Goal: Information Seeking & Learning: Check status

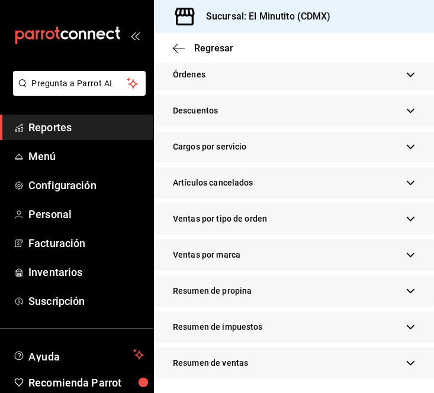
scroll to position [1206, 0]
click at [393, 284] on div "Resumen de propina" at bounding box center [294, 291] width 280 height 31
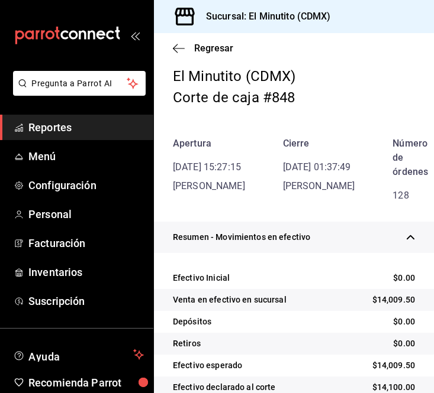
scroll to position [0, 0]
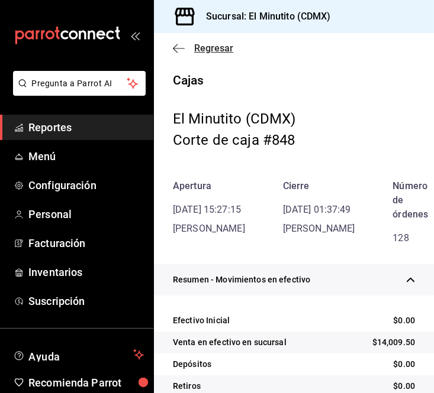
click at [202, 50] on span "Regresar" at bounding box center [213, 48] width 39 height 11
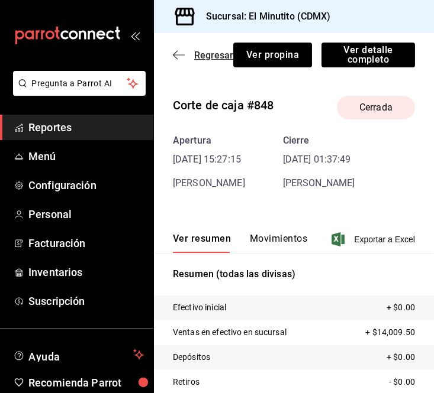
click at [208, 55] on span "Regresar" at bounding box center [213, 55] width 39 height 11
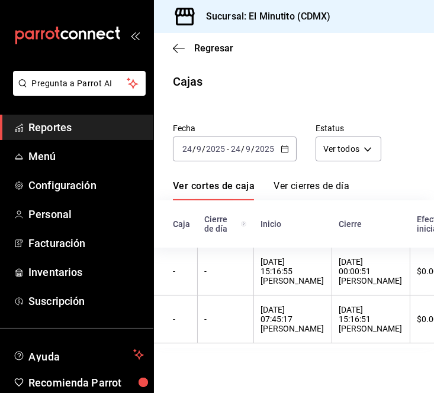
click at [280, 154] on div "[DATE] [DATE] - [DATE] [DATE]" at bounding box center [235, 149] width 124 height 25
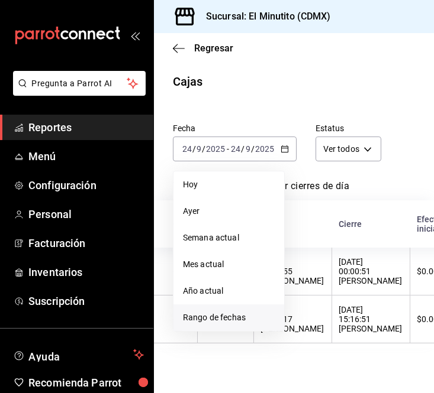
click at [218, 312] on span "Rango de fechas" at bounding box center [229, 318] width 92 height 12
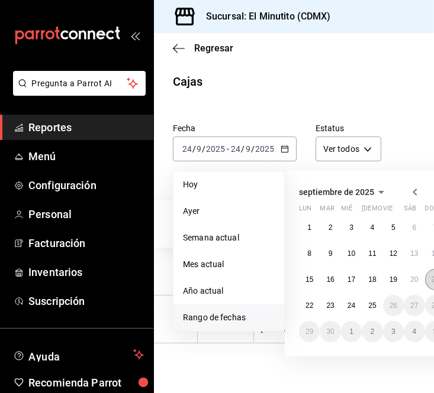
click at [427, 283] on button "21" at bounding box center [435, 279] width 21 height 21
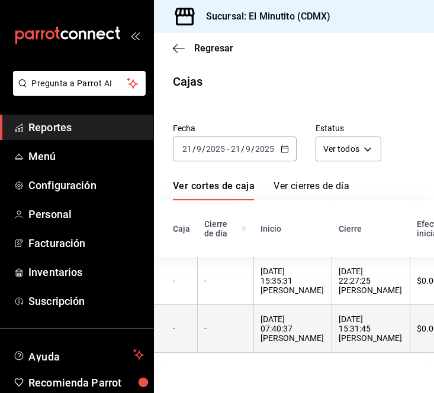
click at [261, 321] on div "[DATE] 07:40:37 [PERSON_NAME]" at bounding box center [292, 329] width 63 height 28
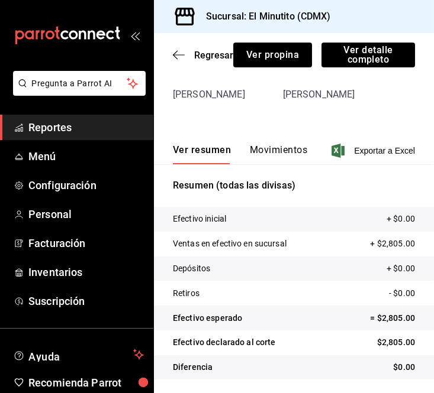
scroll to position [90, 0]
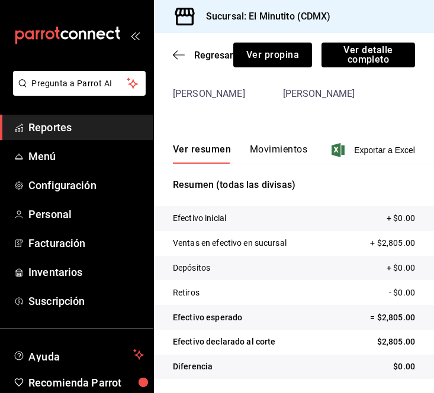
click at [364, 69] on div "Regresar Ver propina Ver detalle completo" at bounding box center [294, 55] width 280 height 44
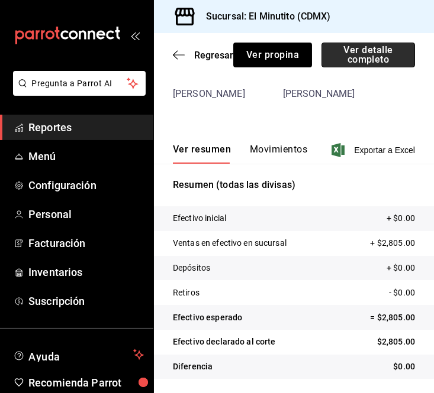
click at [360, 58] on button "Ver detalle completo" at bounding box center [367, 55] width 93 height 25
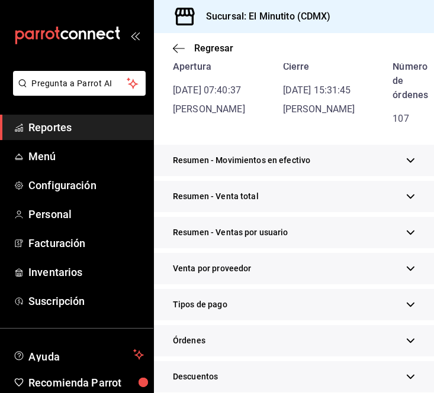
scroll to position [111, 0]
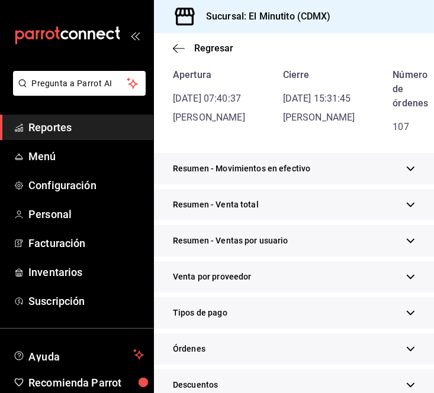
click at [406, 170] on icon "button" at bounding box center [410, 168] width 9 height 9
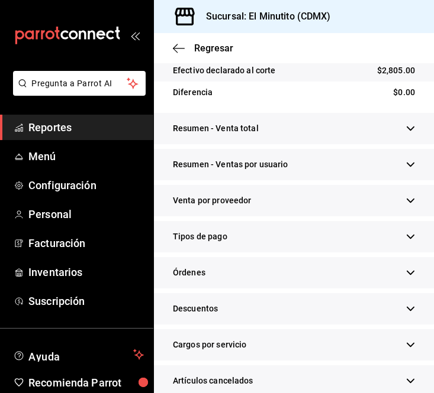
scroll to position [361, 0]
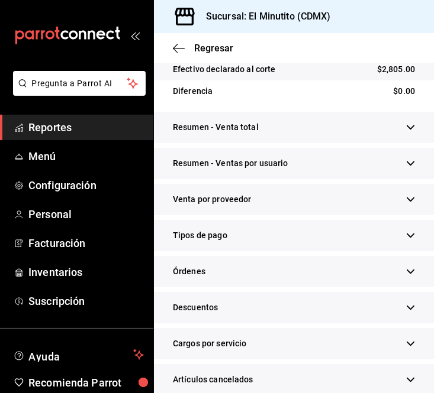
click at [406, 129] on icon "button" at bounding box center [410, 127] width 9 height 9
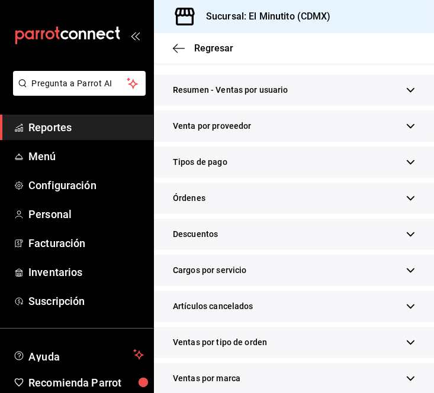
scroll to position [500, 0]
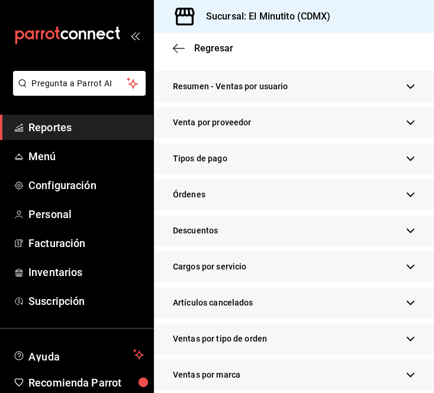
click at [402, 174] on div "Tipos de pago" at bounding box center [294, 158] width 280 height 31
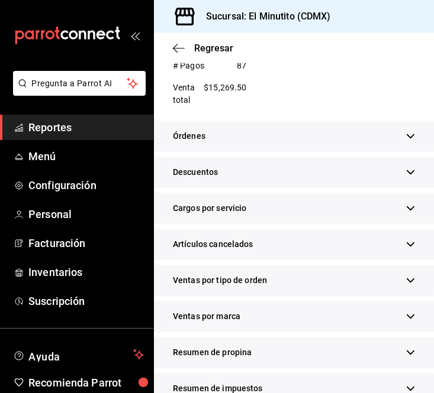
scroll to position [1191, 0]
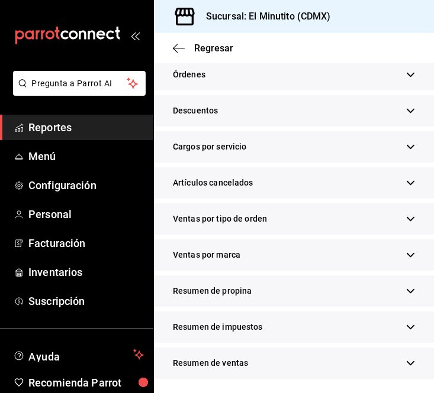
click at [391, 290] on div "Resumen de propina" at bounding box center [294, 291] width 280 height 31
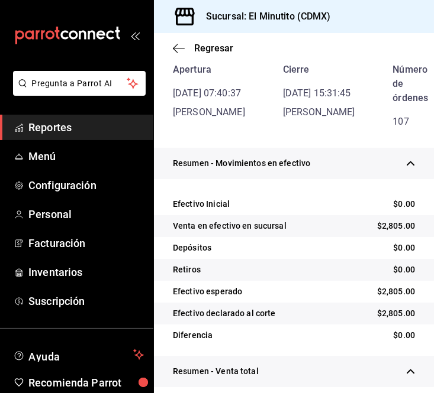
scroll to position [0, 0]
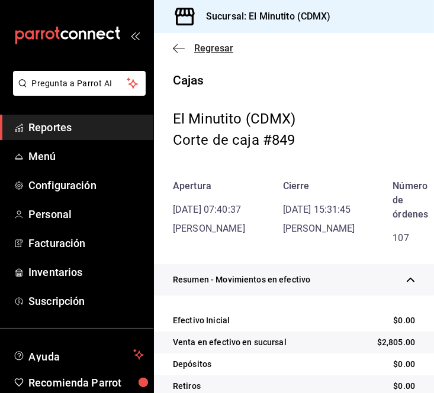
click at [208, 50] on span "Regresar" at bounding box center [213, 48] width 39 height 11
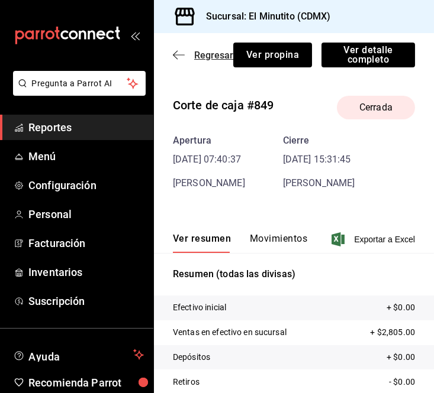
click at [211, 53] on span "Regresar" at bounding box center [213, 55] width 39 height 11
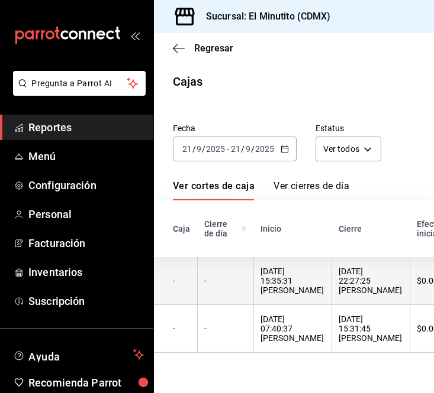
click at [351, 276] on div "[DATE] 22:27:25 [PERSON_NAME]" at bounding box center [370, 281] width 63 height 28
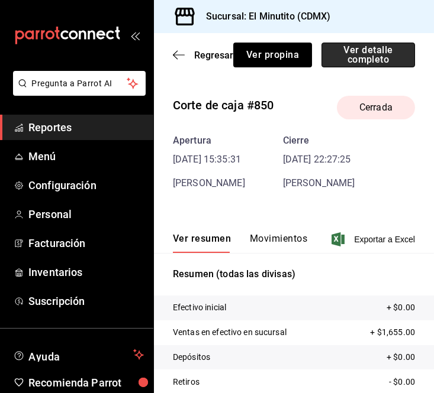
click at [380, 51] on button "Ver detalle completo" at bounding box center [367, 55] width 93 height 25
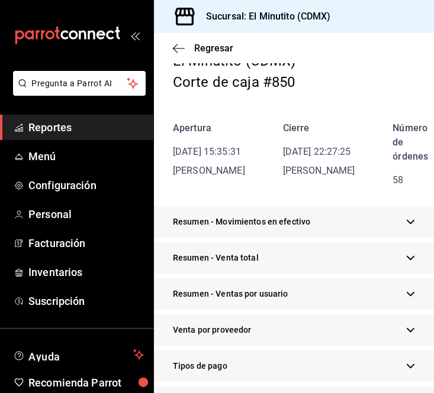
scroll to position [59, 0]
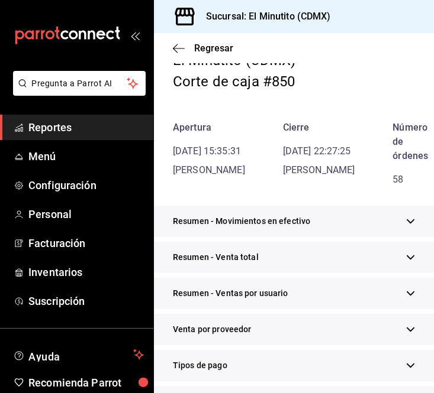
click at [387, 227] on div "Resumen - Movimientos en efectivo" at bounding box center [294, 221] width 280 height 31
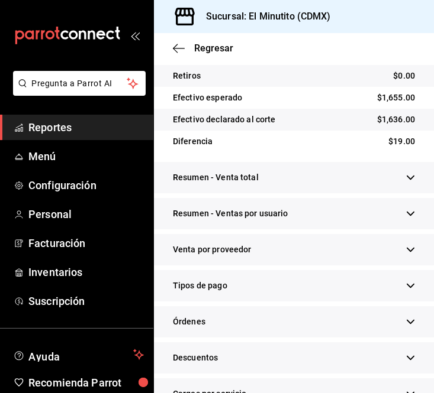
scroll to position [345, 0]
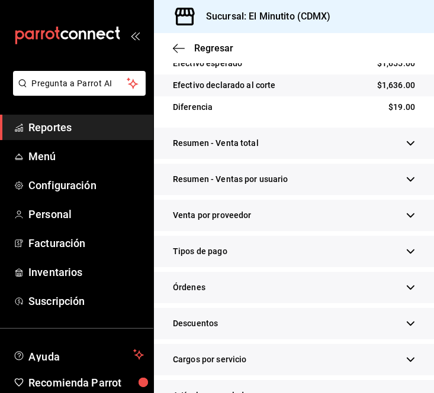
click at [407, 147] on div "Resumen - Venta total" at bounding box center [294, 143] width 280 height 31
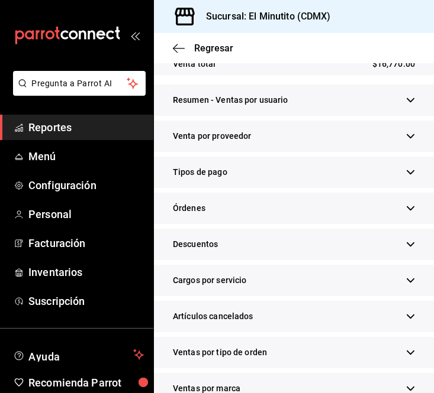
scroll to position [490, 0]
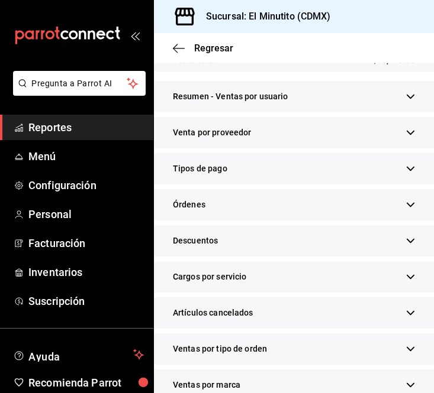
click at [406, 171] on icon "button" at bounding box center [410, 169] width 8 height 4
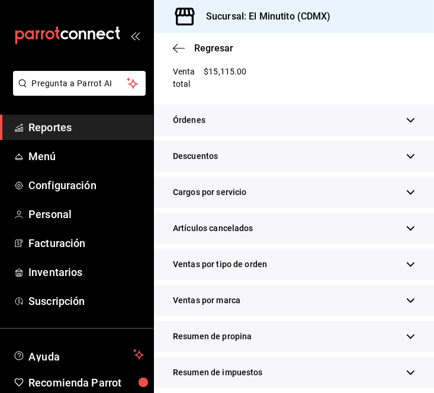
scroll to position [1143, 0]
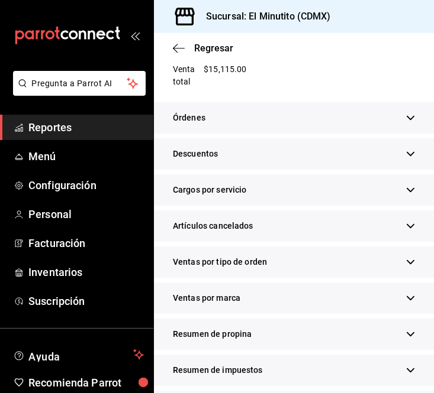
click at [394, 339] on div "Resumen de propina" at bounding box center [294, 334] width 280 height 31
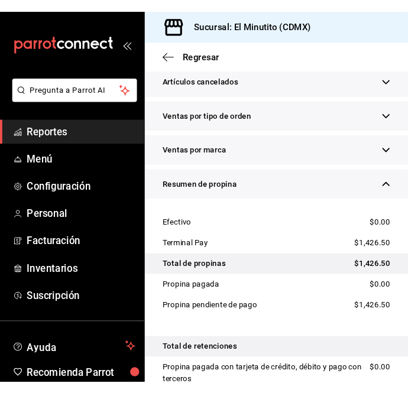
scroll to position [1300, 0]
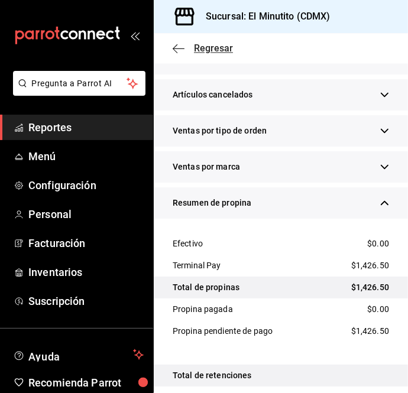
click at [217, 47] on span "Regresar" at bounding box center [213, 48] width 39 height 11
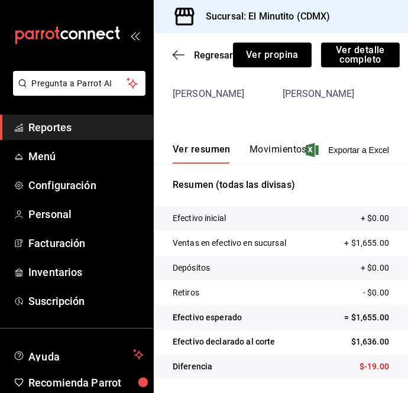
scroll to position [90, 0]
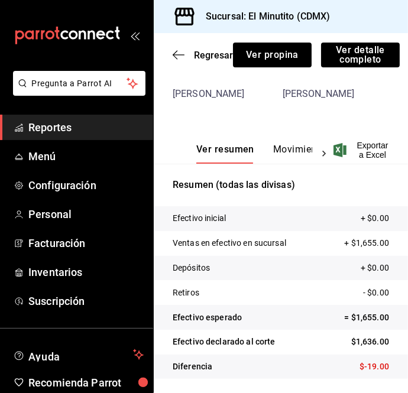
click at [37, 132] on span "Reportes" at bounding box center [85, 127] width 115 height 16
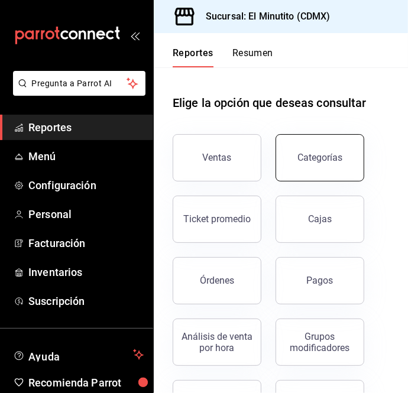
click at [312, 173] on button "Categorías" at bounding box center [320, 157] width 89 height 47
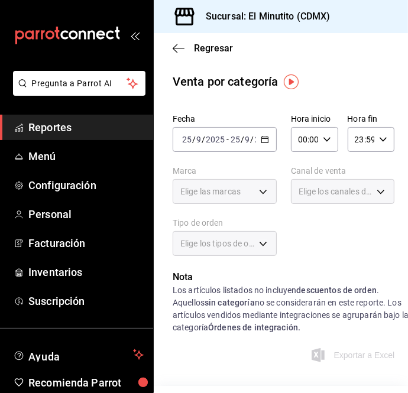
click at [265, 144] on div "[DATE] [DATE] - [DATE] [DATE]" at bounding box center [225, 139] width 104 height 25
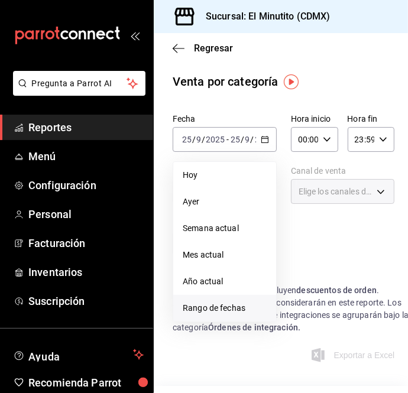
click at [238, 305] on span "Rango de fechas" at bounding box center [225, 308] width 84 height 12
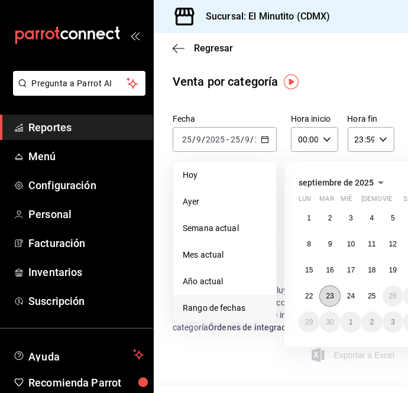
click at [335, 294] on button "23" at bounding box center [329, 296] width 21 height 21
click at [332, 291] on button "23" at bounding box center [329, 296] width 21 height 21
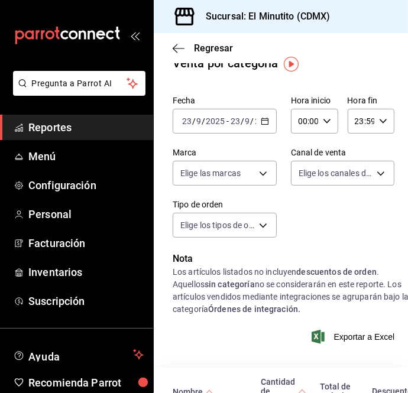
scroll to position [17, 0]
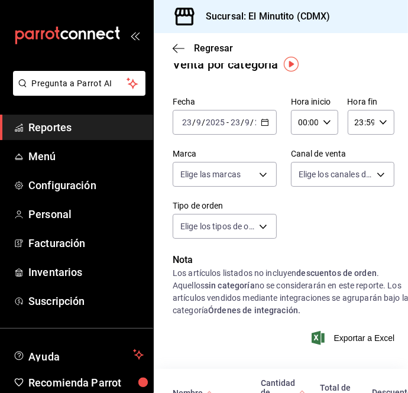
click at [265, 121] on div "[DATE] [DATE] - [DATE] [DATE]" at bounding box center [225, 122] width 104 height 25
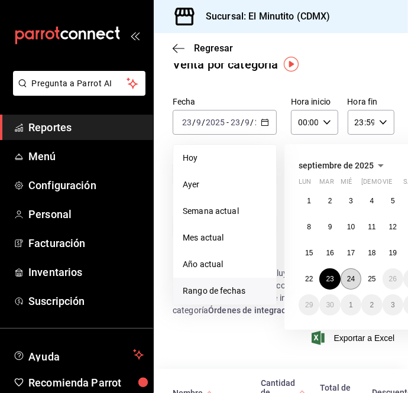
click at [355, 283] on button "24" at bounding box center [351, 279] width 21 height 21
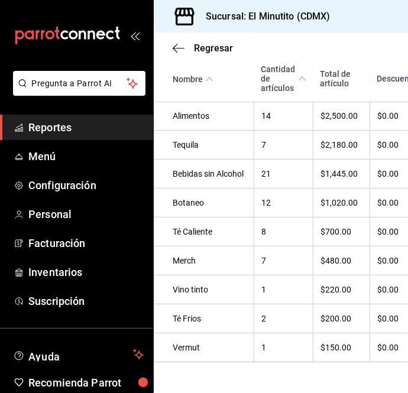
scroll to position [524, 0]
